Goal: Navigation & Orientation: Find specific page/section

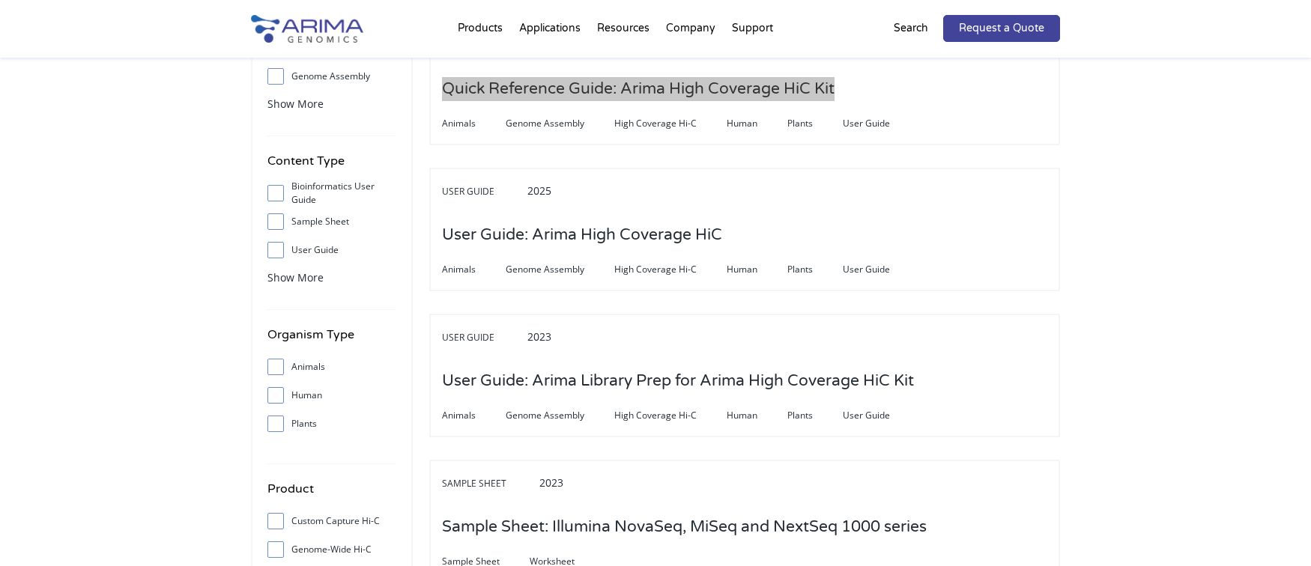
scroll to position [240, 0]
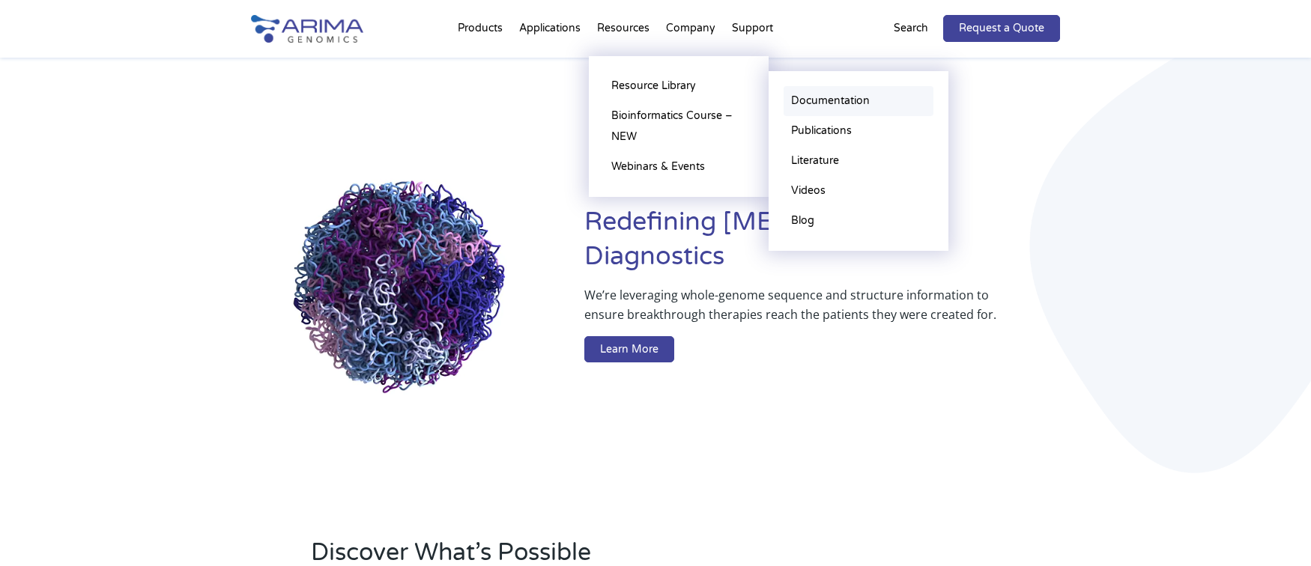
click at [819, 94] on link "Documentation" at bounding box center [858, 101] width 150 height 30
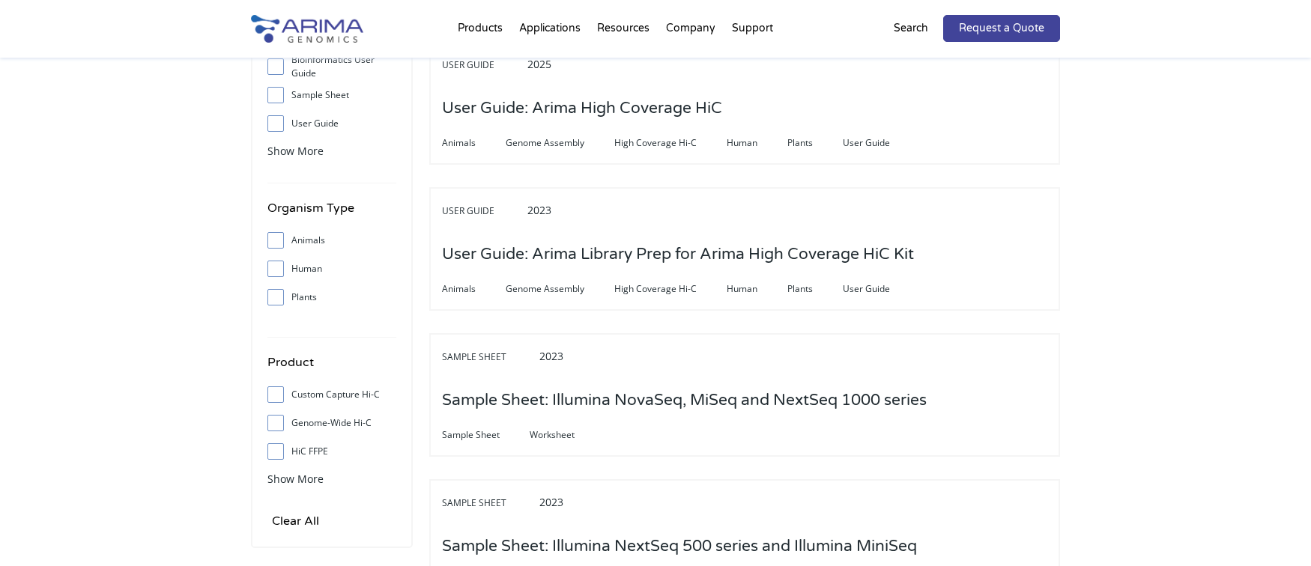
scroll to position [360, 0]
